Goal: Navigation & Orientation: Go to known website

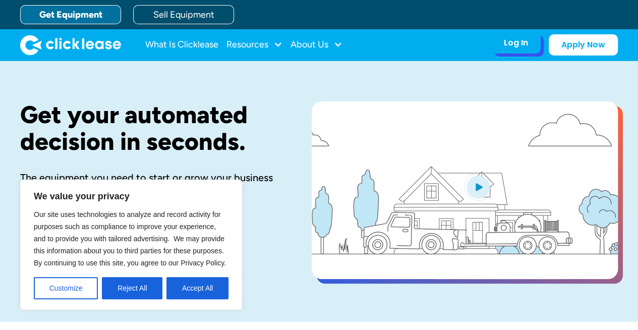
click at [522, 38] on div "Log In" at bounding box center [516, 43] width 24 height 10
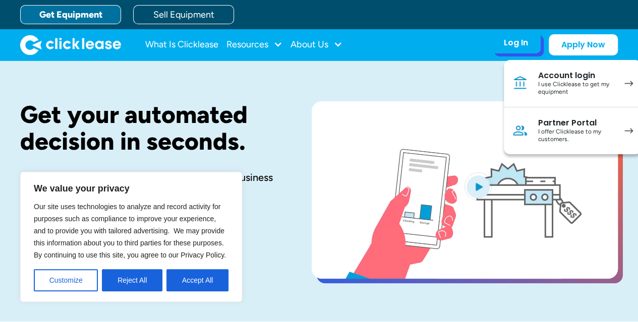
click at [546, 81] on div "I use Clicklease to get my equipment" at bounding box center [576, 89] width 76 height 16
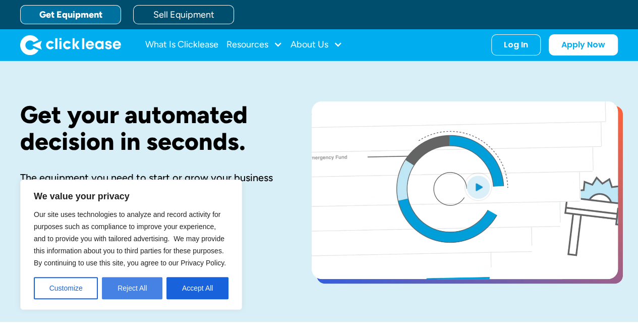
click at [136, 287] on button "Reject All" at bounding box center [132, 288] width 60 height 22
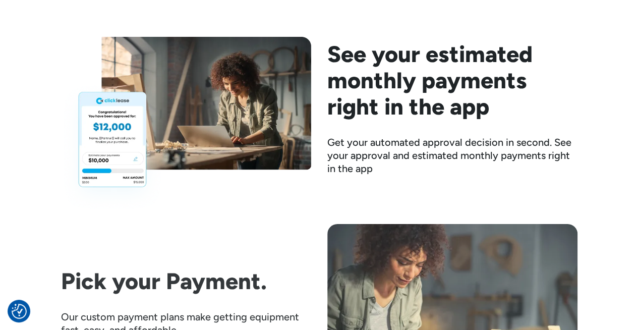
scroll to position [1362, 0]
